Goal: Task Accomplishment & Management: Use online tool/utility

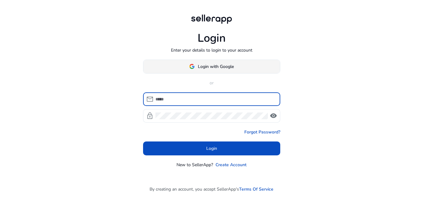
click at [227, 67] on span "Login with Google" at bounding box center [216, 66] width 36 height 6
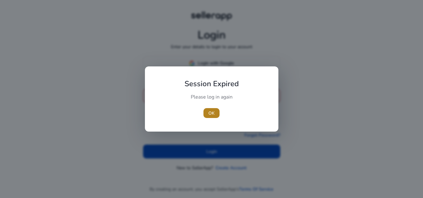
click at [209, 115] on span "OK" at bounding box center [211, 113] width 6 height 6
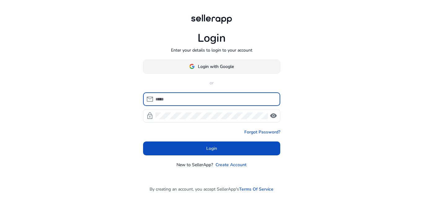
click at [212, 67] on span "Login with Google" at bounding box center [216, 66] width 36 height 6
